Goal: Transaction & Acquisition: Purchase product/service

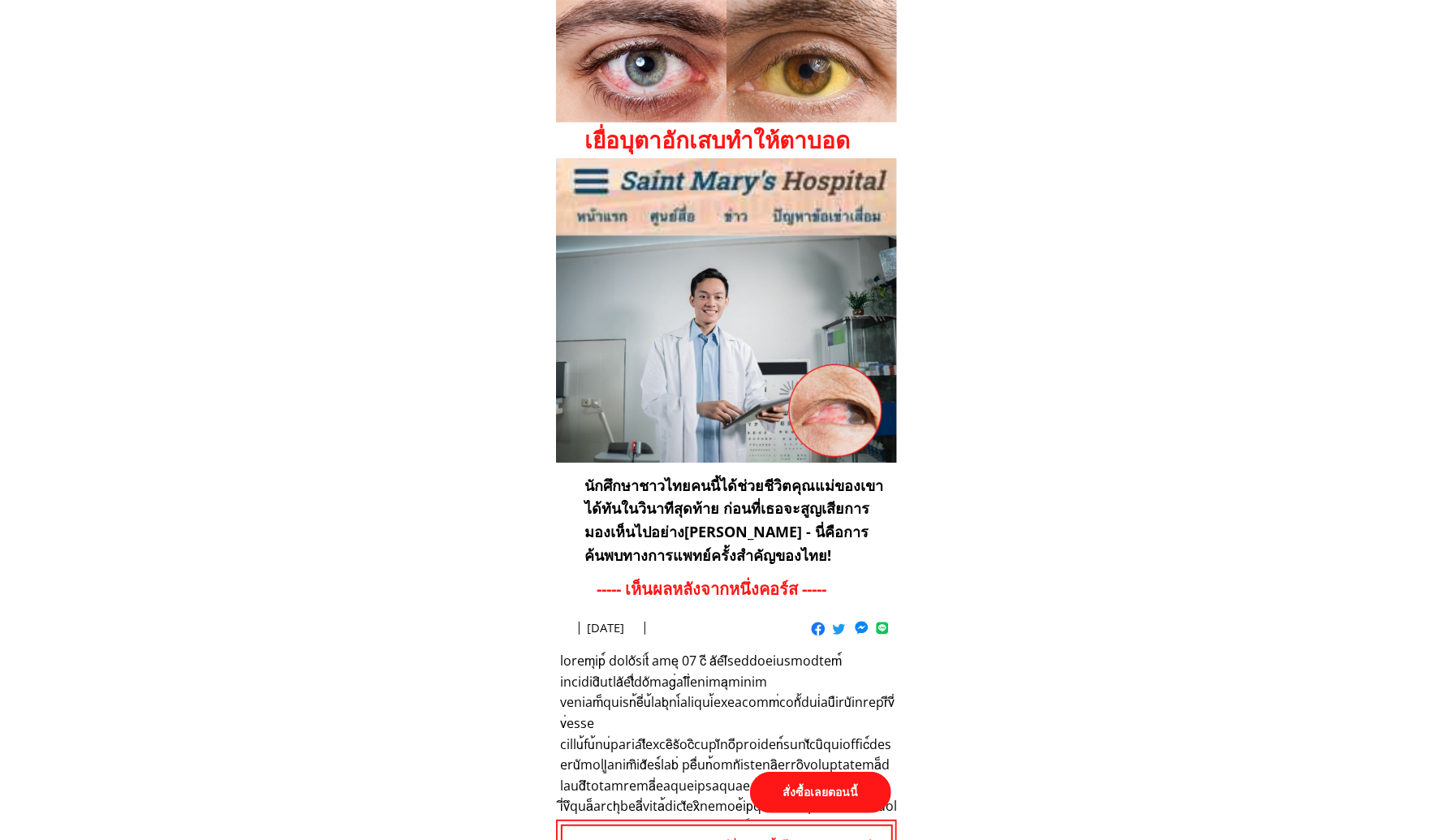
click at [827, 796] on p "สั่งซื้อเลยตอนนี้" at bounding box center [821, 792] width 142 height 41
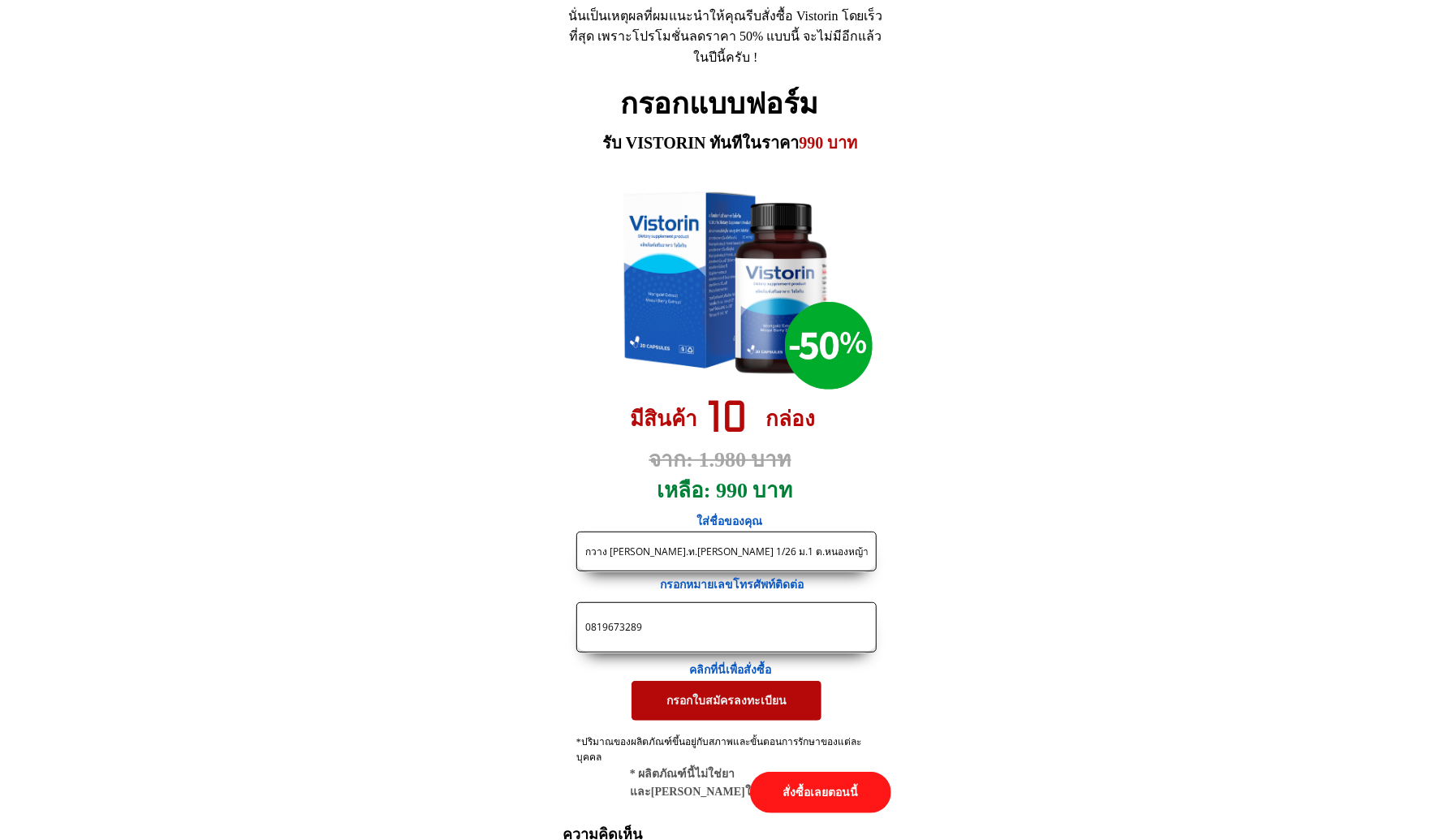
drag, startPoint x: 735, startPoint y: 619, endPoint x: 295, endPoint y: 597, distance: 440.5
paste input "98380580"
type input "0898380580"
click at [655, 549] on input "กวาง [PERSON_NAME].ท.[PERSON_NAME] 1/26 ม.1 ต.หนองหญ้าลาด [PERSON_NAME] จ.ศรีสะ…" at bounding box center [726, 552] width 291 height 38
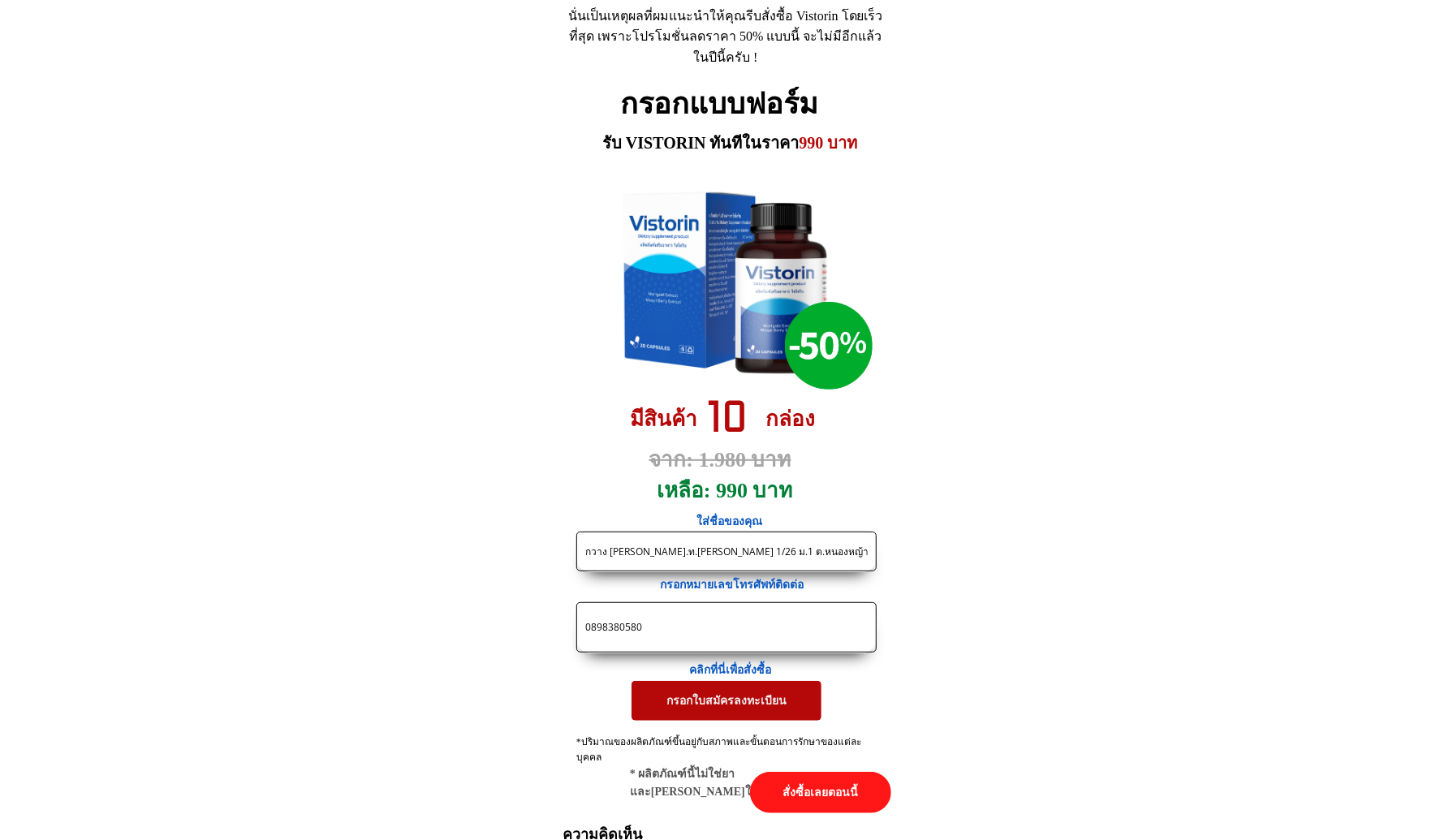
click at [655, 549] on input "กวาง [PERSON_NAME].ท.[PERSON_NAME] 1/26 ม.1 ต.หนองหญ้าลาด [PERSON_NAME] จ.ศรีสะ…" at bounding box center [726, 552] width 291 height 38
paste input "ราง[PERSON_NAME][PERSON_NAME] 130หมู่7 ต.ขึ่ง อ.เวียงสา จ.น่าน 55110โทร"
type input "[PERSON_NAME] 130หมู่7 ต.ขึ่ง อ.เวียงสา จ.น่าน 55110โทร"
click at [691, 712] on p "กรอกใบสมัครลงทะเบียน" at bounding box center [726, 700] width 190 height 39
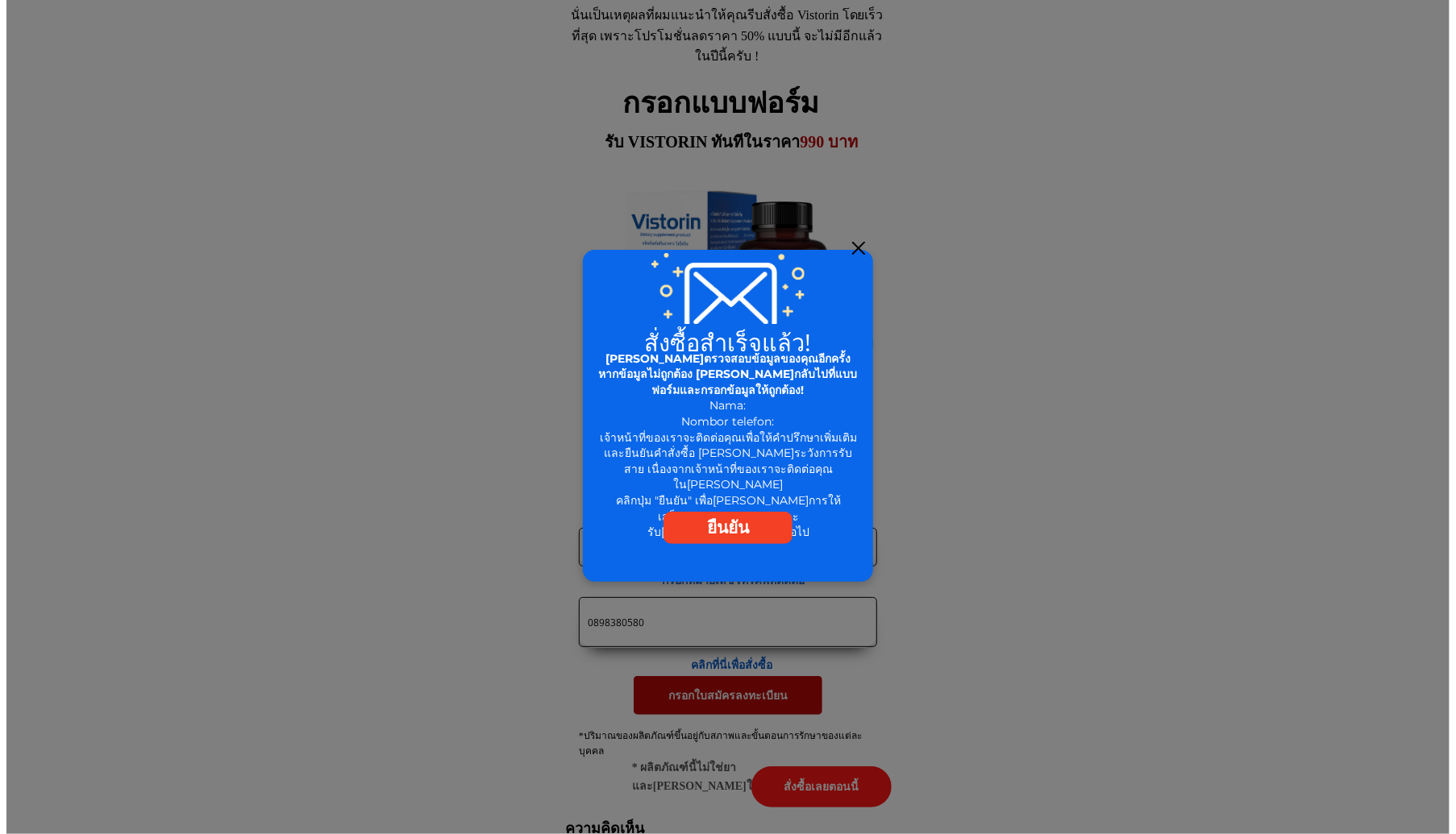
scroll to position [0, 0]
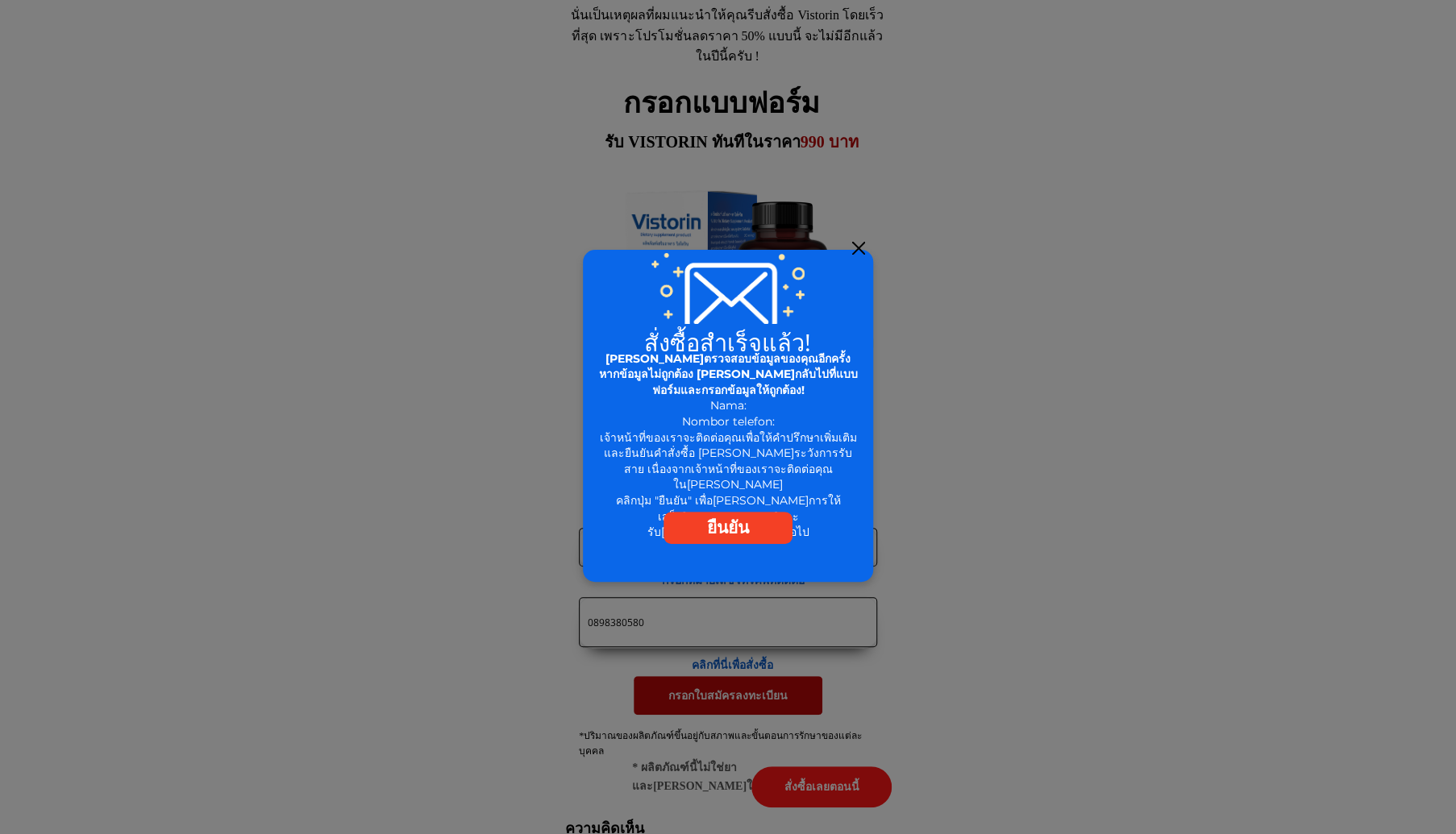
click at [856, 252] on div at bounding box center [859, 249] width 13 height 13
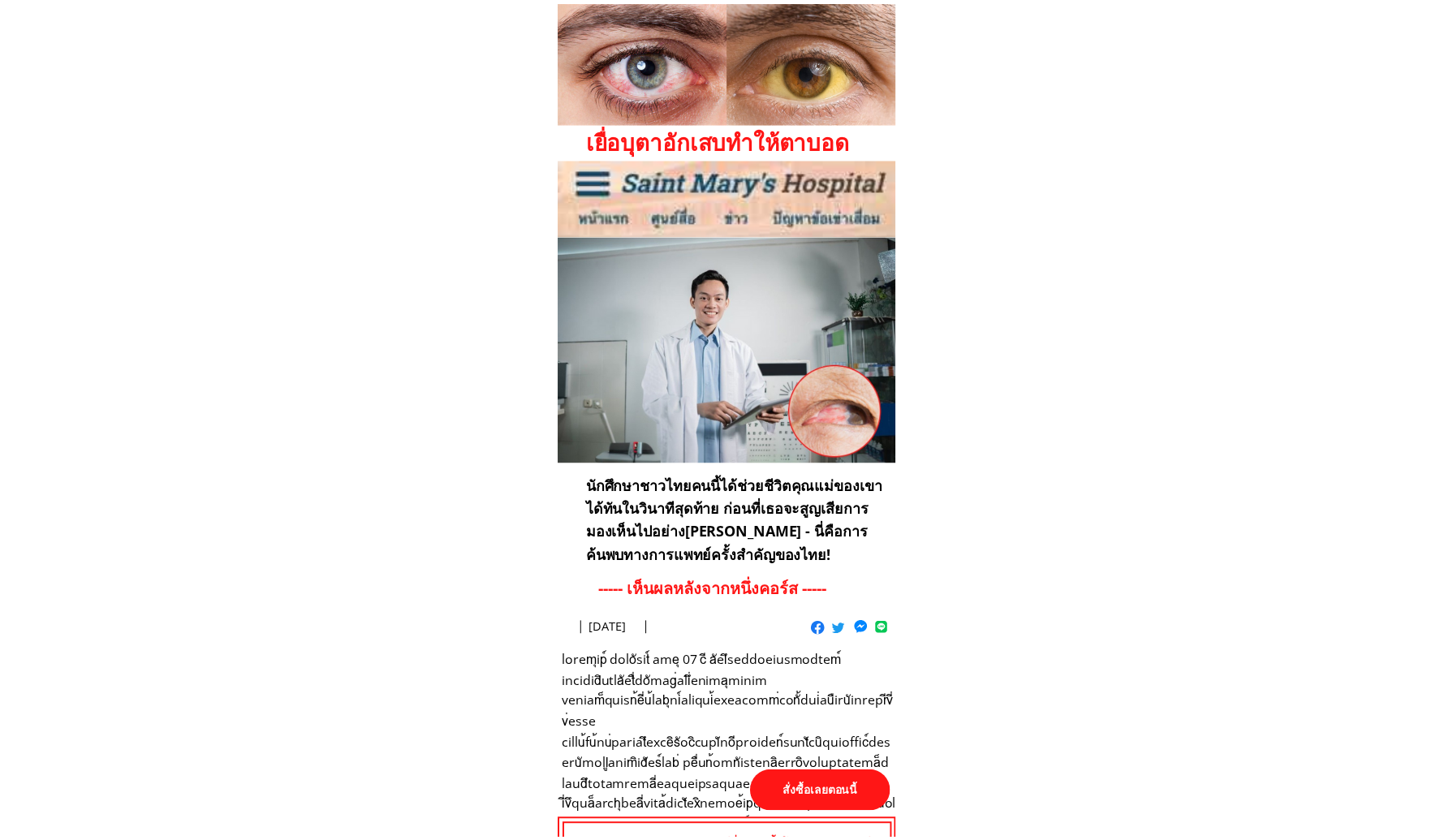
scroll to position [7492, 0]
